Goal: Go to known website: Access a specific website the user already knows

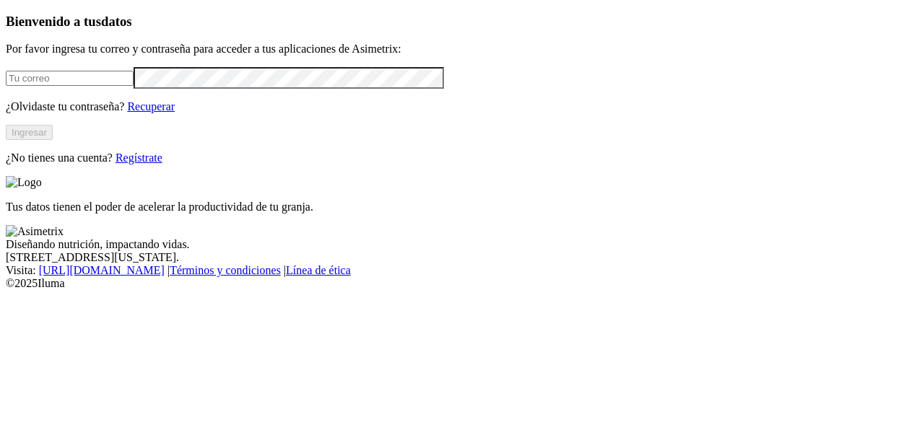
type input "[EMAIL_ADDRESS][DOMAIN_NAME]"
click at [53, 140] on button "Ingresar" at bounding box center [29, 132] width 47 height 15
